Goal: Find specific page/section: Find specific page/section

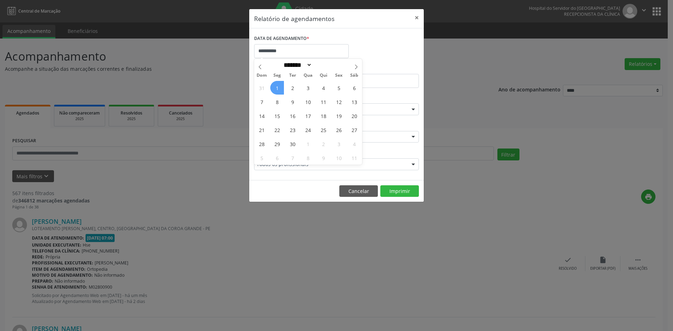
select select "*"
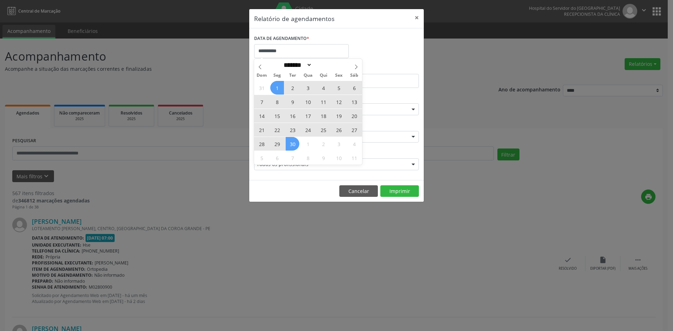
drag, startPoint x: 0, startPoint y: 0, endPoint x: 289, endPoint y: 141, distance: 321.4
click at [288, 142] on div "31 1 2 3 4 5 6 7 8 9 10 11 12 13 14 15 16 17 18 19 20 21 22 23 24 25 26 27 28 2…" at bounding box center [308, 123] width 108 height 84
click at [289, 141] on span "30" at bounding box center [293, 144] width 14 height 14
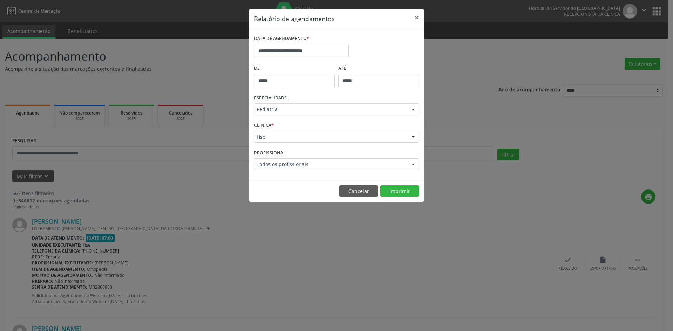
click at [414, 111] on div at bounding box center [413, 110] width 11 height 12
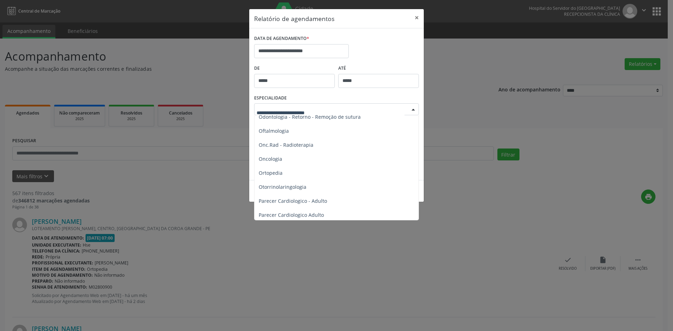
scroll to position [947, 0]
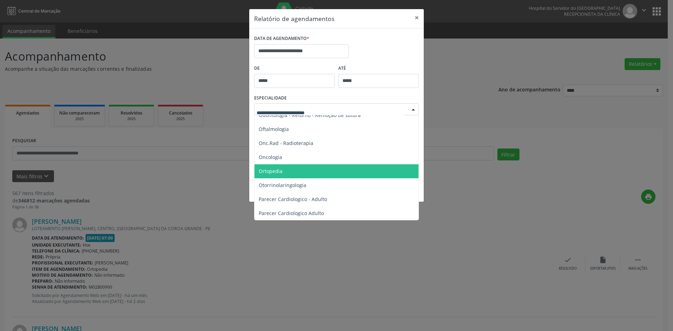
click at [295, 169] on span "Ortopedia" at bounding box center [337, 171] width 165 height 14
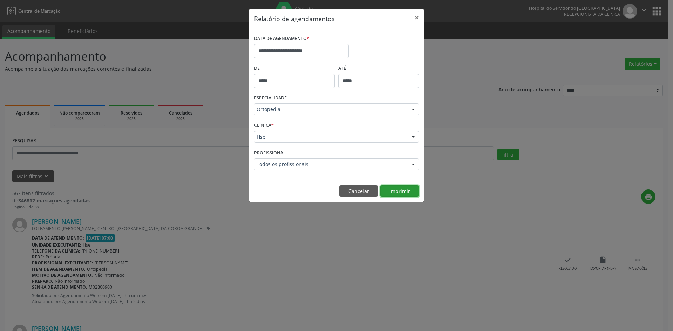
click at [397, 193] on button "Imprimir" at bounding box center [399, 192] width 39 height 12
click at [412, 165] on div at bounding box center [413, 165] width 11 height 12
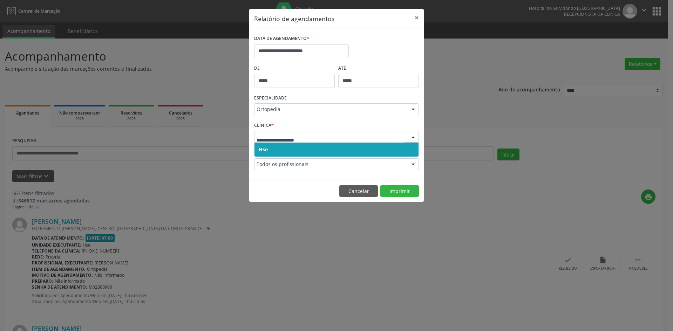
drag, startPoint x: 264, startPoint y: 153, endPoint x: 264, endPoint y: 142, distance: 10.9
click at [264, 150] on span "Hse" at bounding box center [263, 149] width 9 height 7
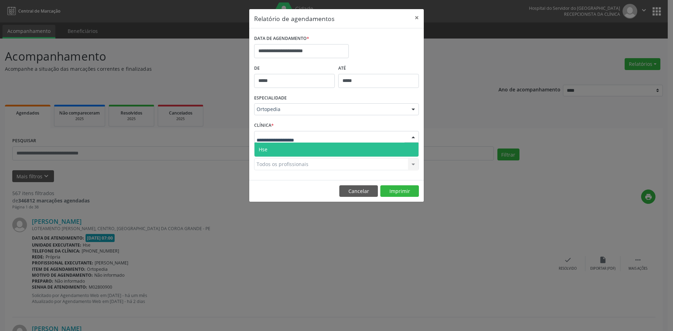
click at [267, 147] on span "Hse" at bounding box center [263, 149] width 9 height 7
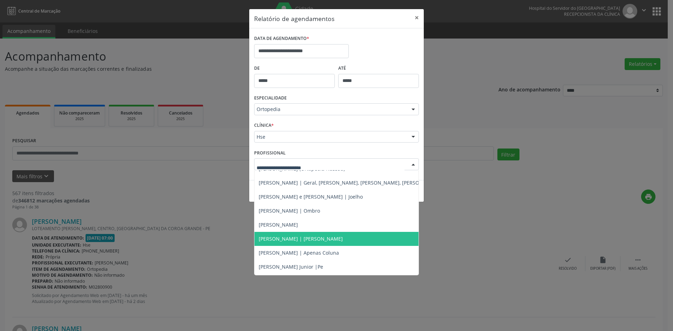
scroll to position [35, 0]
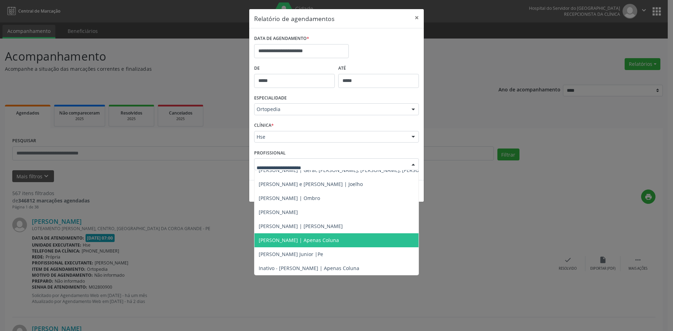
click at [290, 240] on span "[PERSON_NAME] | Apenas Coluna" at bounding box center [299, 240] width 80 height 7
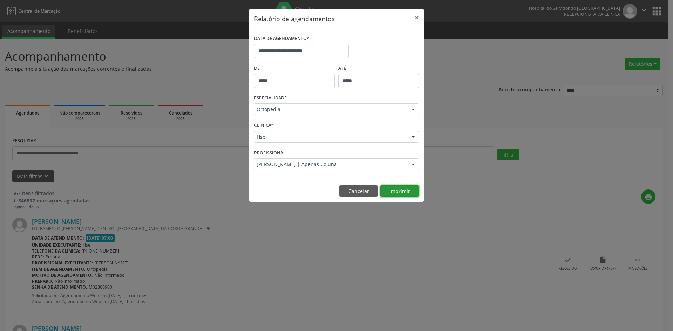
click at [405, 186] on button "Imprimir" at bounding box center [399, 192] width 39 height 12
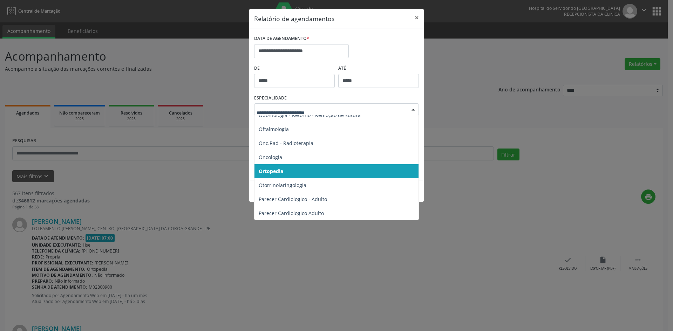
click at [413, 110] on div at bounding box center [413, 110] width 11 height 12
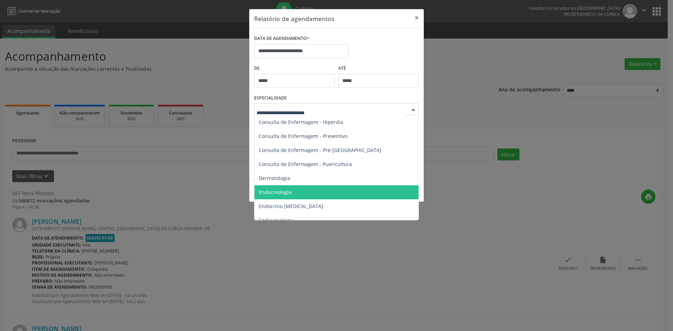
scroll to position [316, 0]
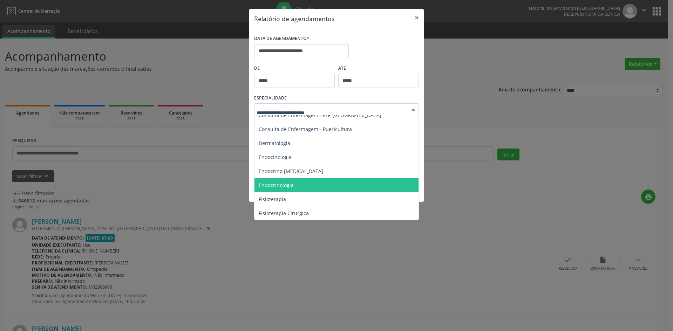
click at [282, 186] on span "Endocrinologia" at bounding box center [276, 185] width 35 height 7
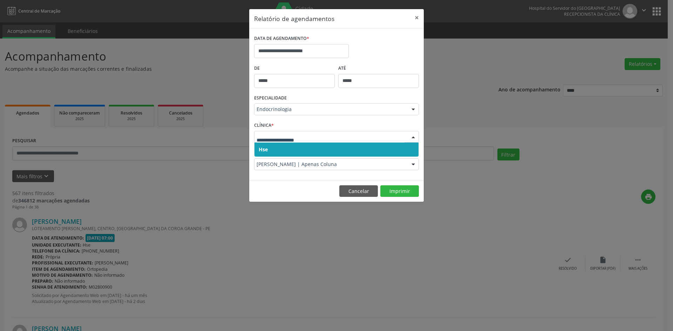
click at [266, 150] on span "Hse" at bounding box center [263, 149] width 9 height 7
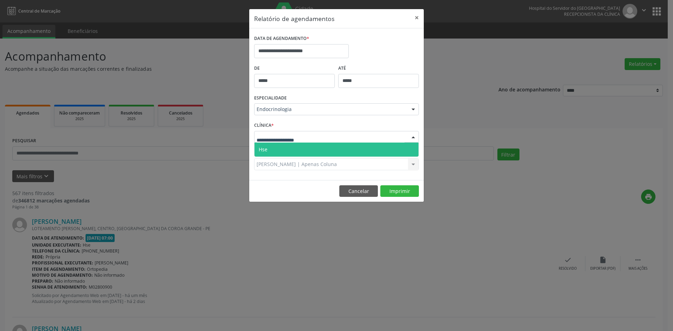
click at [267, 147] on span "Hse" at bounding box center [263, 149] width 9 height 7
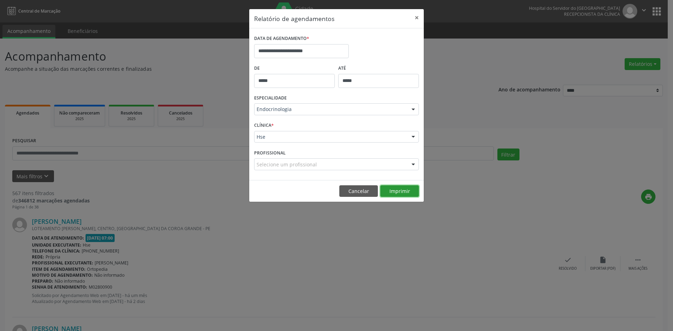
click at [400, 193] on button "Imprimir" at bounding box center [399, 192] width 39 height 12
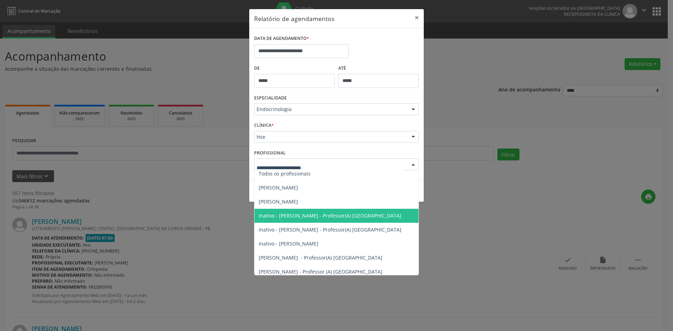
scroll to position [0, 0]
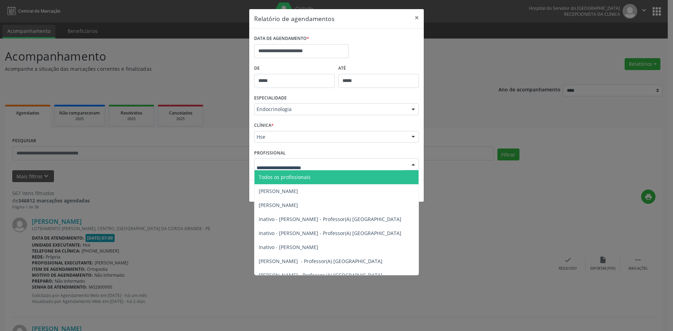
click at [288, 174] on span "Todos os profissionais" at bounding box center [285, 177] width 52 height 7
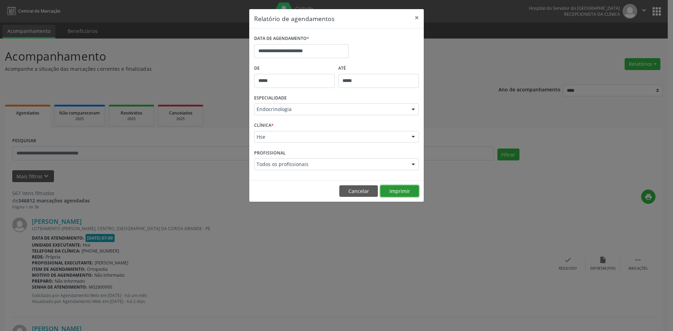
click at [402, 194] on button "Imprimir" at bounding box center [399, 192] width 39 height 12
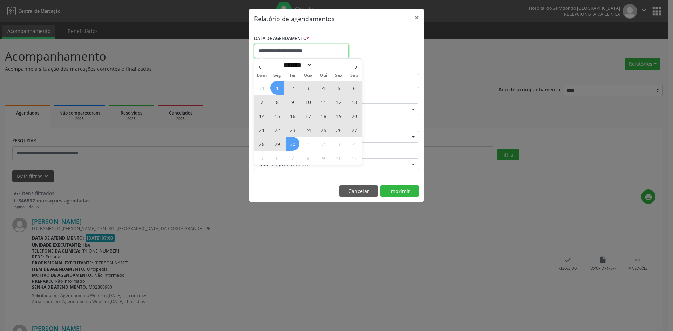
click at [300, 50] on input "**********" at bounding box center [301, 51] width 95 height 14
click at [260, 66] on icon at bounding box center [260, 67] width 2 height 5
select select "*"
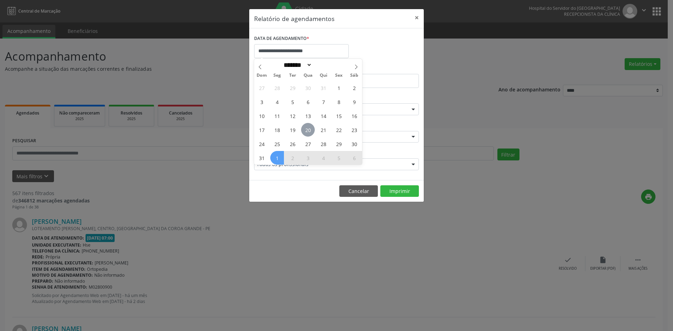
click at [309, 129] on span "20" at bounding box center [308, 130] width 14 height 14
type input "**********"
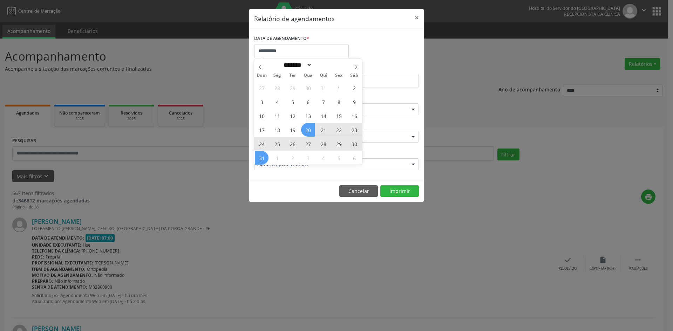
drag, startPoint x: 309, startPoint y: 129, endPoint x: 262, endPoint y: 156, distance: 54.7
click at [262, 156] on div "27 28 29 30 31 1 2 3 4 5 6 7 8 9 10 11 12 13 14 15 16 17 18 19 20 21 22 23 24 2…" at bounding box center [308, 123] width 108 height 84
click at [262, 156] on span "31" at bounding box center [262, 158] width 14 height 14
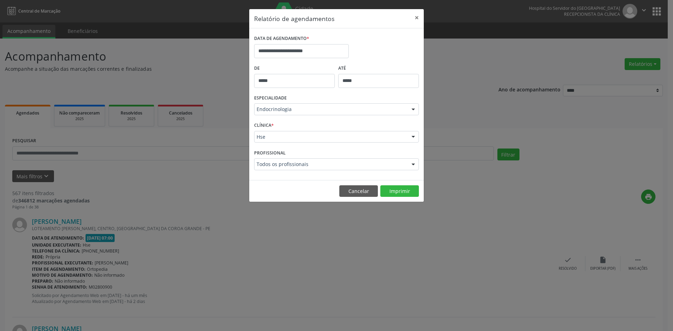
click at [414, 110] on div at bounding box center [413, 110] width 11 height 12
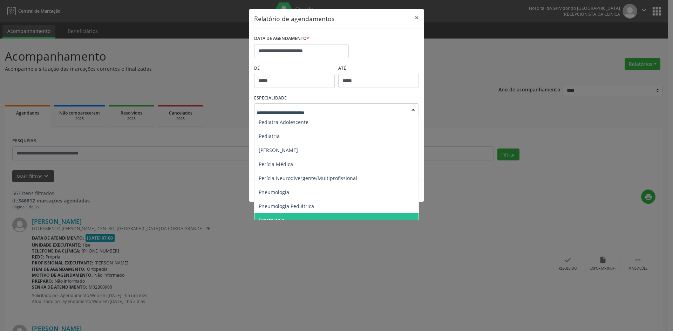
scroll to position [1017, 0]
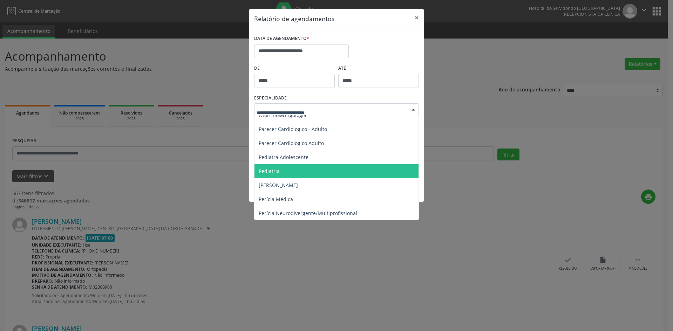
click at [271, 170] on span "Pediatria" at bounding box center [269, 171] width 21 height 7
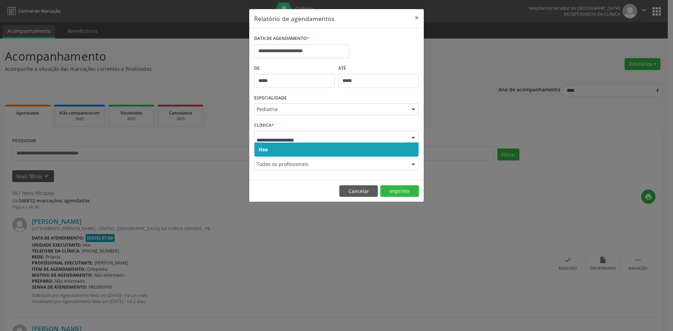
click at [269, 139] on input "text" at bounding box center [331, 141] width 148 height 14
click at [266, 149] on span "Hse" at bounding box center [263, 149] width 9 height 7
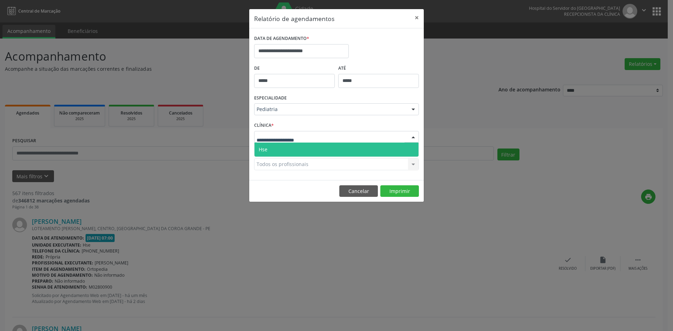
click at [269, 148] on span "Hse" at bounding box center [337, 150] width 164 height 14
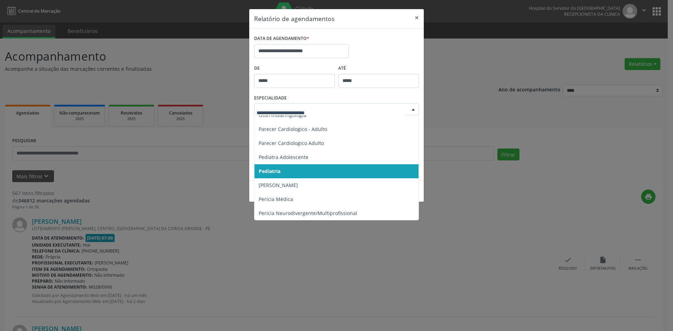
click at [415, 110] on div at bounding box center [413, 110] width 11 height 12
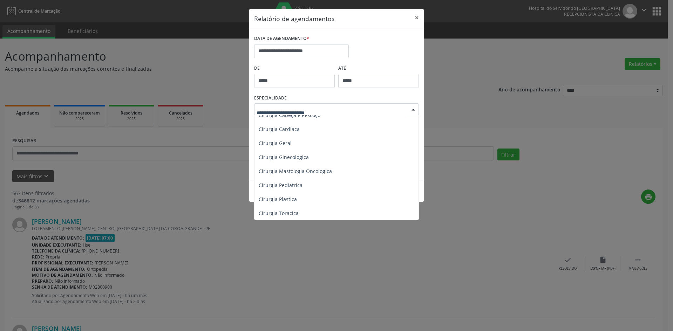
scroll to position [0, 0]
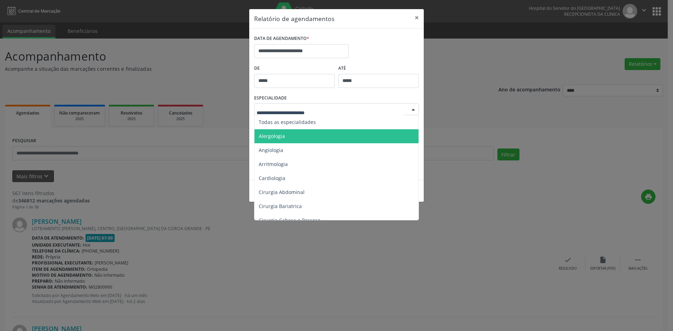
click at [279, 136] on span "Alergologia" at bounding box center [272, 136] width 26 height 7
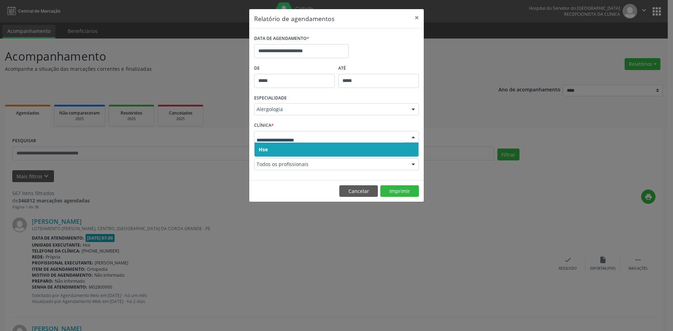
drag, startPoint x: 265, startPoint y: 149, endPoint x: 267, endPoint y: 143, distance: 5.8
click at [265, 148] on span "Hse" at bounding box center [263, 149] width 9 height 7
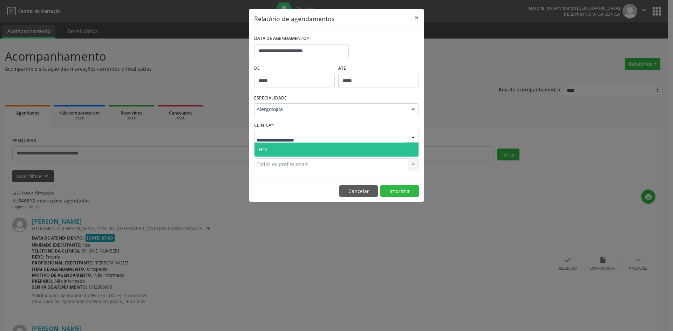
click at [269, 147] on span "Hse" at bounding box center [337, 150] width 164 height 14
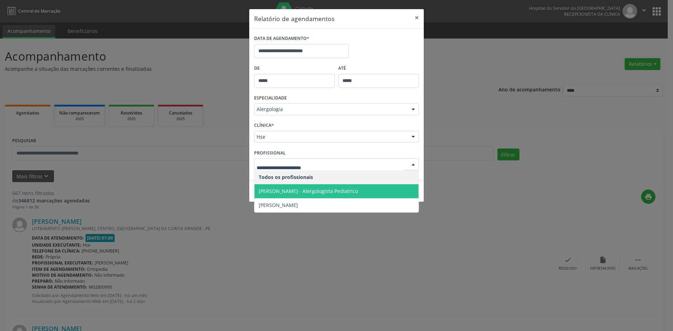
click at [301, 189] on span "[PERSON_NAME] - Alergologista Pediatrico" at bounding box center [308, 191] width 99 height 7
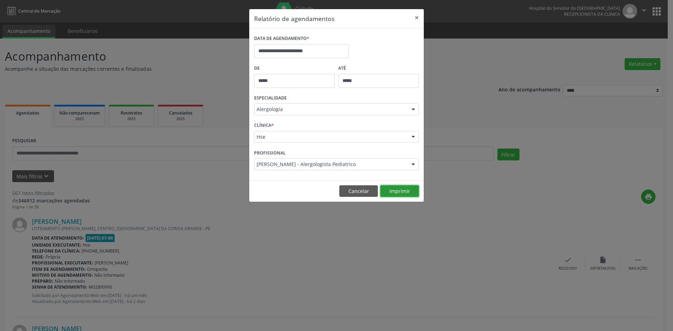
click at [406, 192] on button "Imprimir" at bounding box center [399, 192] width 39 height 12
click at [416, 19] on button "×" at bounding box center [417, 17] width 14 height 17
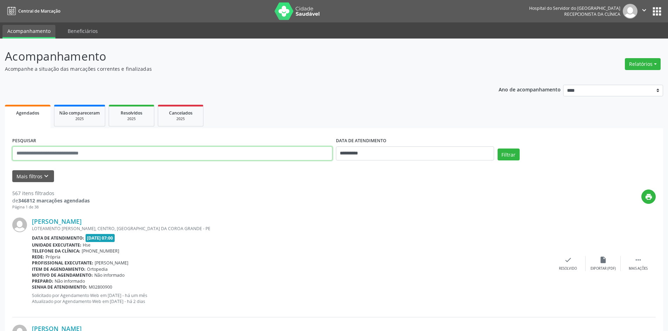
click at [89, 154] on input "text" at bounding box center [172, 154] width 320 height 14
type input "**********"
click at [359, 153] on input "**********" at bounding box center [415, 154] width 158 height 14
click at [511, 157] on button "Filtrar" at bounding box center [509, 155] width 22 height 12
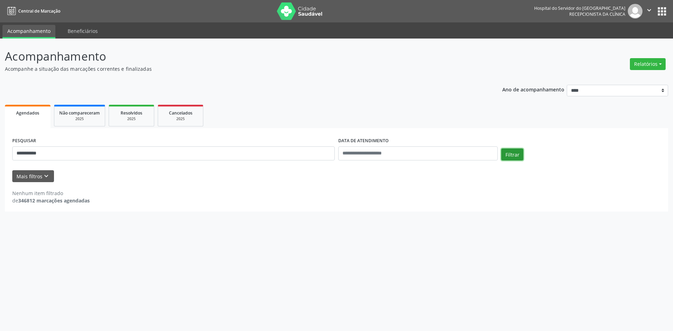
click at [513, 154] on button "Filtrar" at bounding box center [512, 155] width 22 height 12
click at [61, 152] on input "**********" at bounding box center [173, 154] width 323 height 14
click at [24, 151] on input "**********" at bounding box center [173, 154] width 323 height 14
click at [33, 152] on input "**********" at bounding box center [173, 154] width 323 height 14
click at [514, 154] on button "Filtrar" at bounding box center [512, 155] width 22 height 12
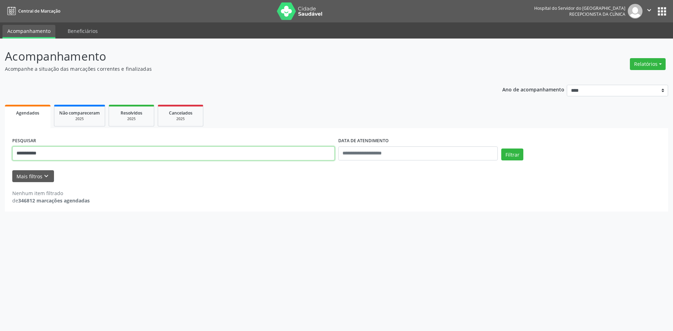
click at [65, 156] on input "**********" at bounding box center [173, 154] width 323 height 14
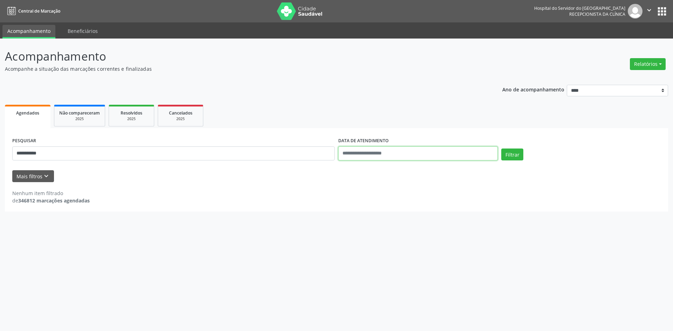
click at [367, 158] on input "text" at bounding box center [418, 154] width 160 height 14
click at [381, 154] on input "text" at bounding box center [418, 154] width 160 height 14
click at [506, 153] on button "Filtrar" at bounding box center [512, 155] width 22 height 12
